Goal: Navigation & Orientation: Find specific page/section

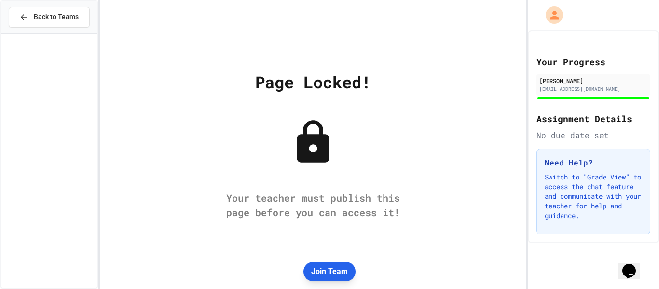
click at [334, 275] on button "Join Team" at bounding box center [329, 271] width 52 height 19
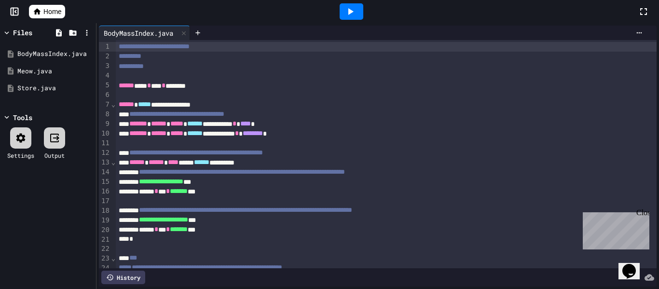
click at [39, 12] on icon at bounding box center [37, 11] width 7 height 6
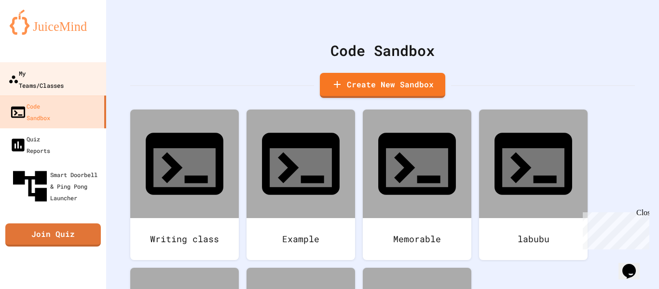
click at [59, 71] on div "My Teams/Classes" at bounding box center [35, 79] width 55 height 24
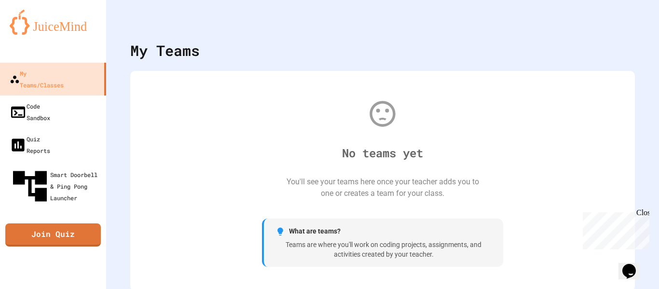
scroll to position [2, 0]
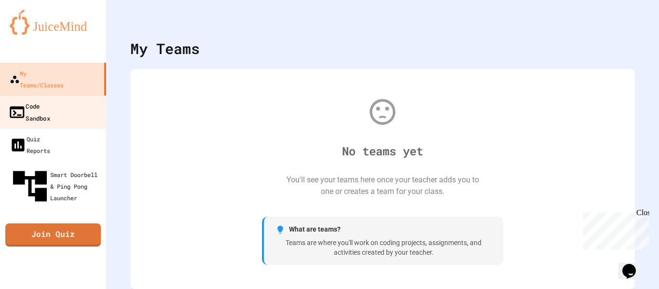
click at [75, 95] on link "Code Sandbox" at bounding box center [54, 112] width 110 height 34
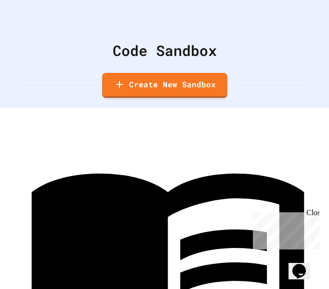
click at [303, 26] on icon "My Account" at bounding box center [308, 31] width 10 height 10
click at [259, 288] on div at bounding box center [164, 289] width 329 height 0
click at [42, 117] on div at bounding box center [78, 161] width 111 height 111
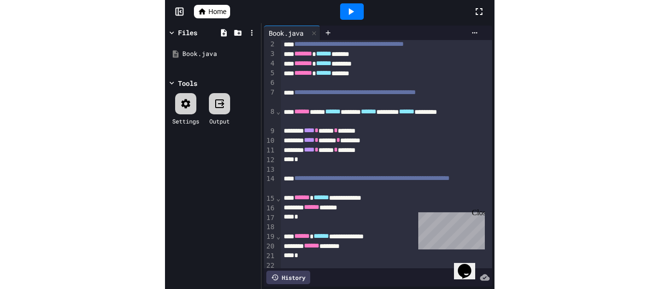
scroll to position [13, 0]
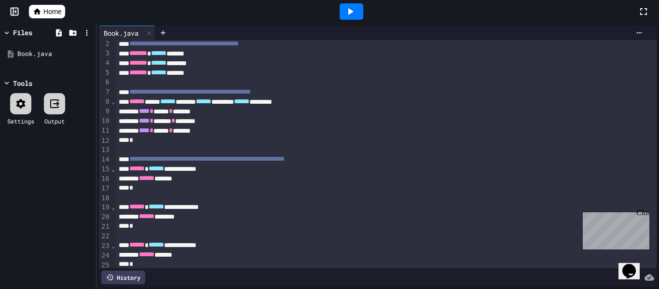
click at [58, 14] on span "Home" at bounding box center [52, 12] width 18 height 10
